Goal: Find specific page/section: Find specific page/section

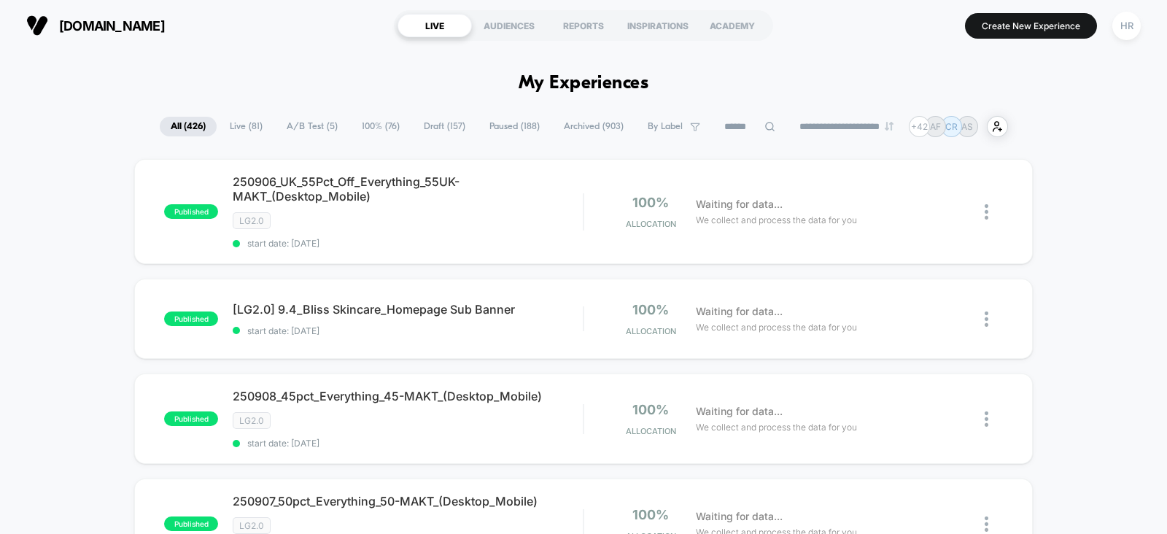
click at [302, 122] on span "A/B Test ( 5 )" at bounding box center [312, 127] width 73 height 20
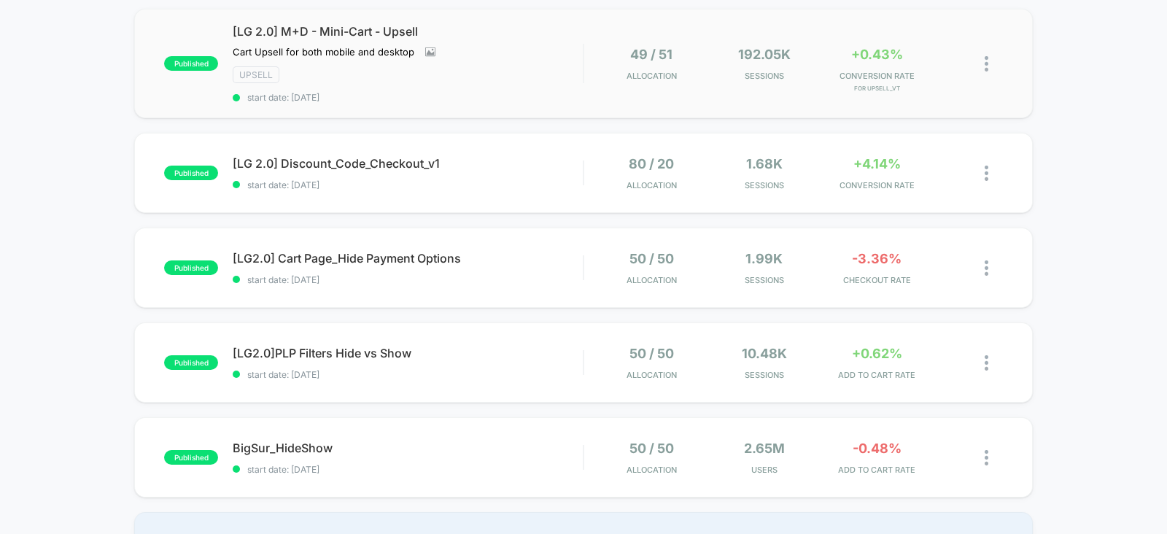
scroll to position [150, 0]
drag, startPoint x: 528, startPoint y: 158, endPoint x: 516, endPoint y: 162, distance: 12.9
click at [516, 162] on span "[LG 2.0] Discount_Code_Checkout_v1 Click to edit experience details" at bounding box center [408, 163] width 350 height 15
